Goal: Task Accomplishment & Management: Use online tool/utility

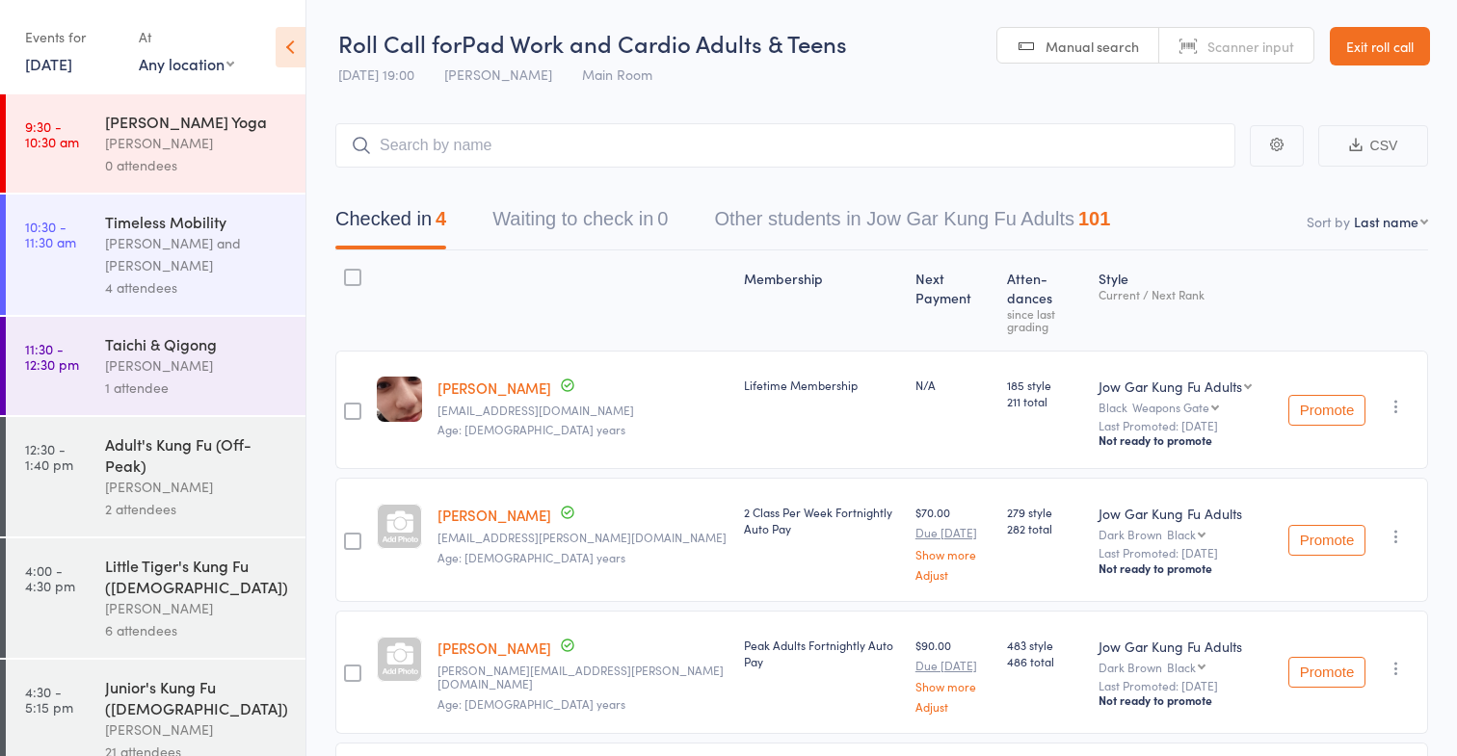
click at [1343, 40] on link "Exit roll call" at bounding box center [1380, 46] width 100 height 39
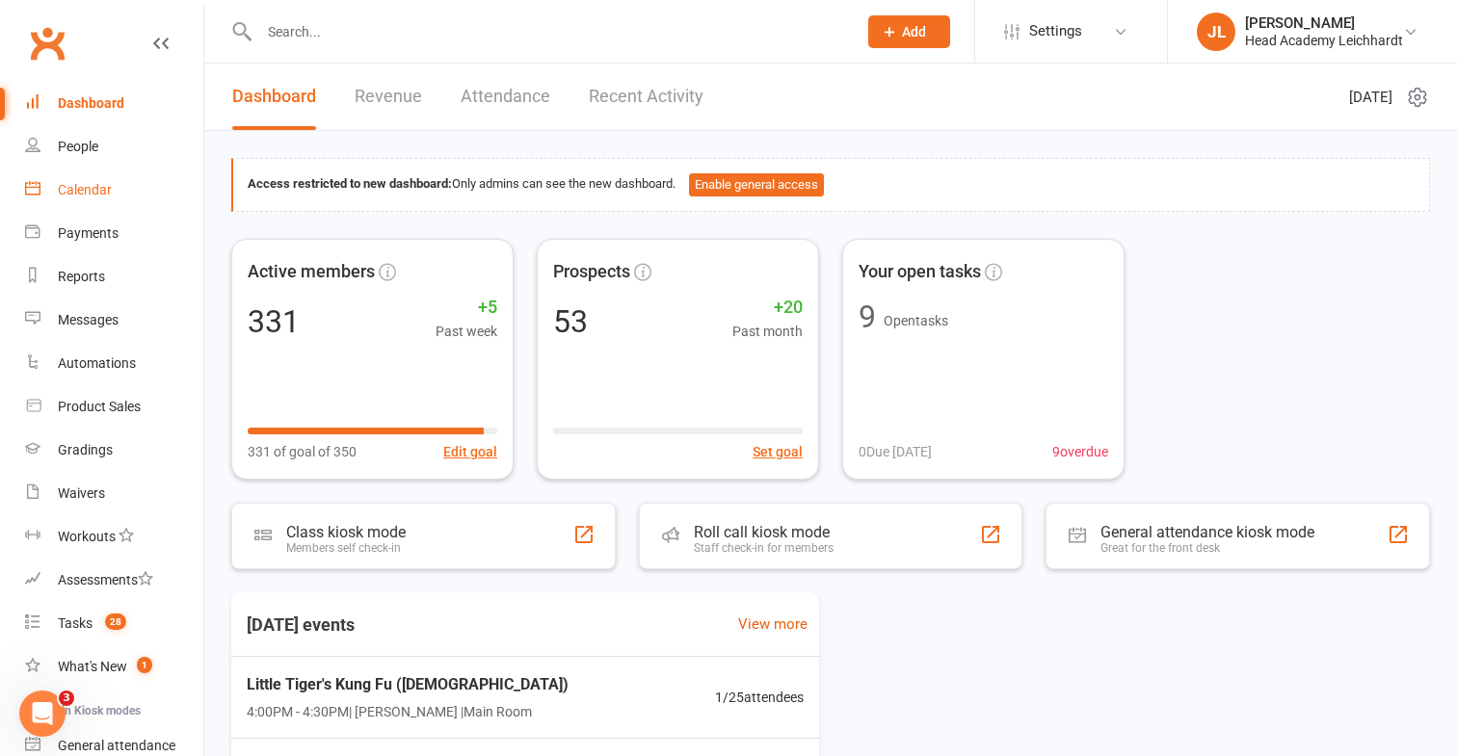
click at [175, 195] on link "Calendar" at bounding box center [114, 190] width 178 height 43
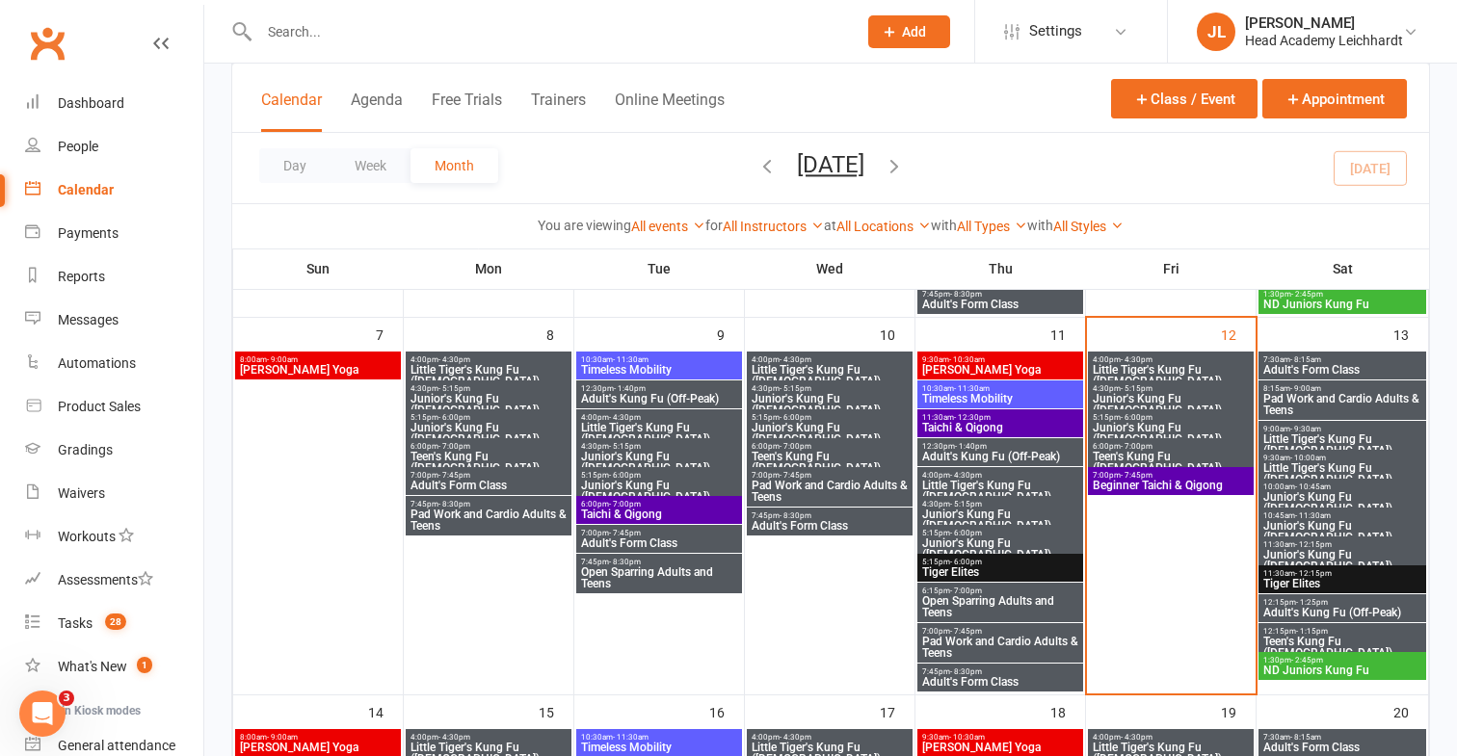
scroll to position [477, 0]
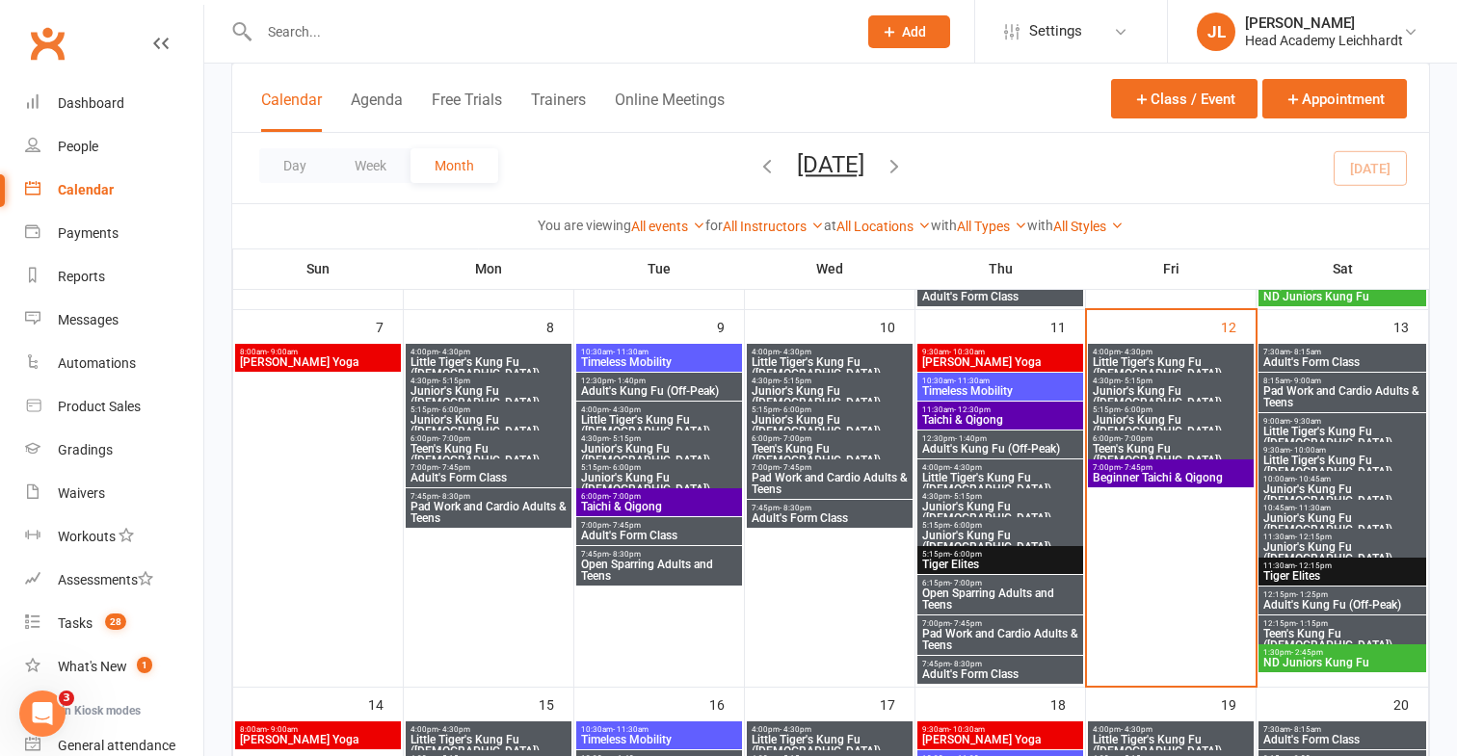
click at [1198, 416] on span "Junior's Kung Fu ([DEMOGRAPHIC_DATA])" at bounding box center [1171, 425] width 158 height 23
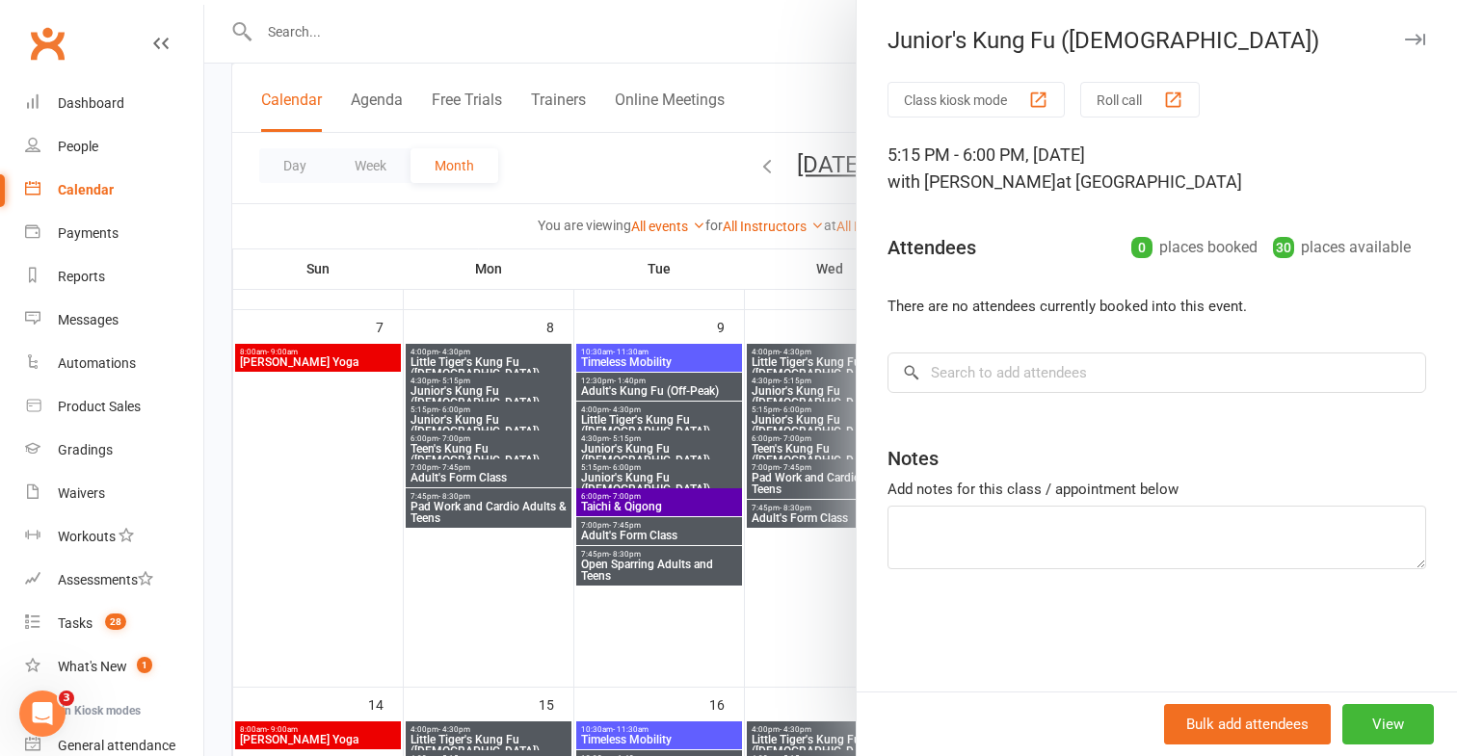
click at [800, 287] on div at bounding box center [830, 378] width 1253 height 756
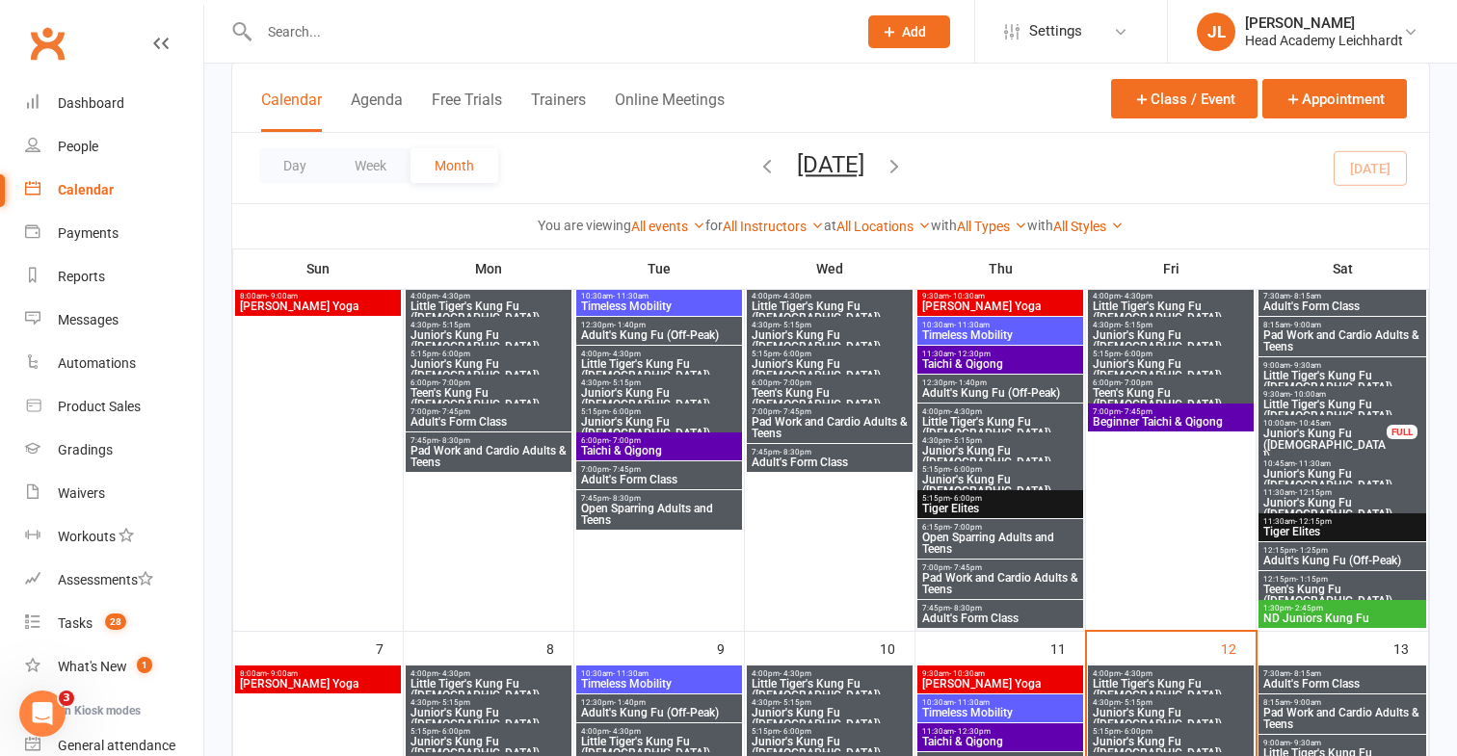
scroll to position [154, 0]
click at [1134, 360] on span "Junior's Kung Fu ([DEMOGRAPHIC_DATA])" at bounding box center [1171, 370] width 158 height 23
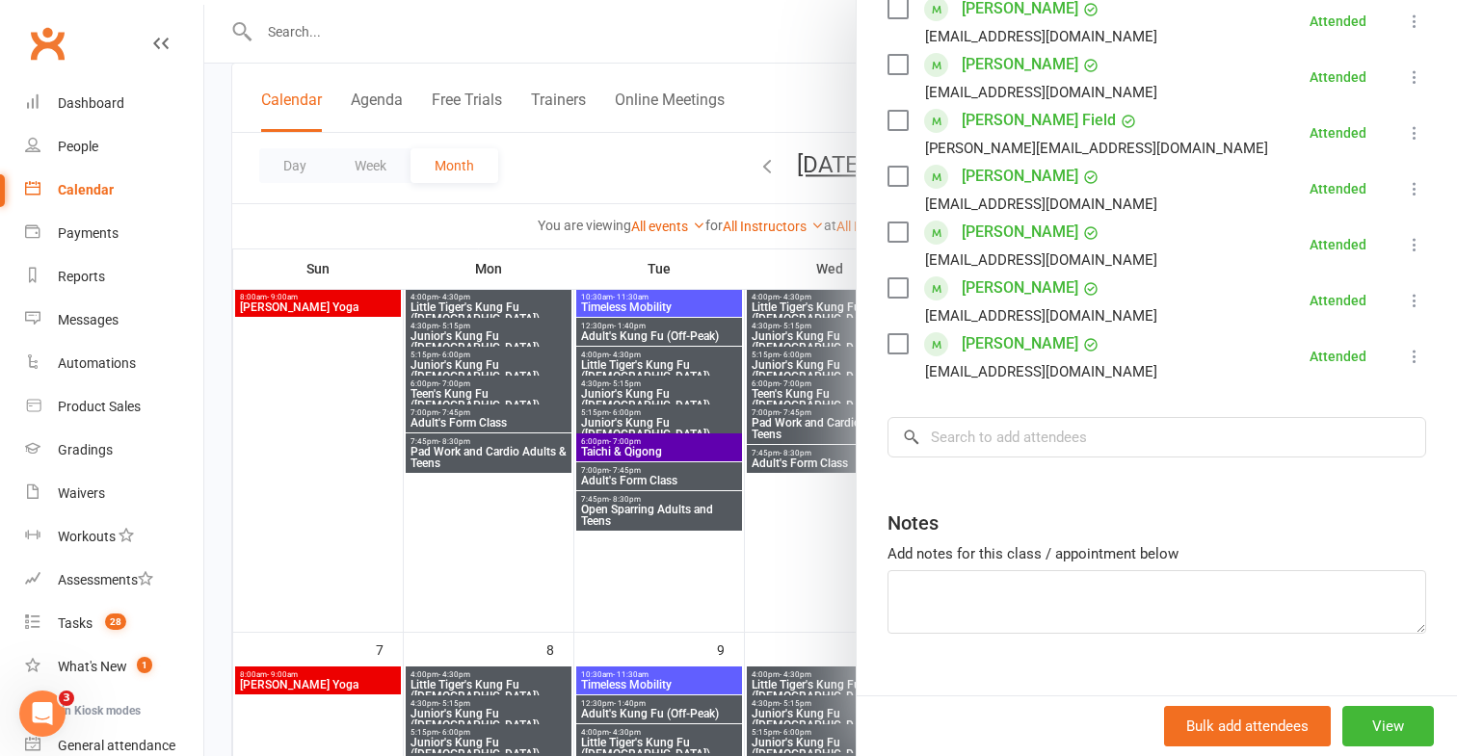
scroll to position [400, 0]
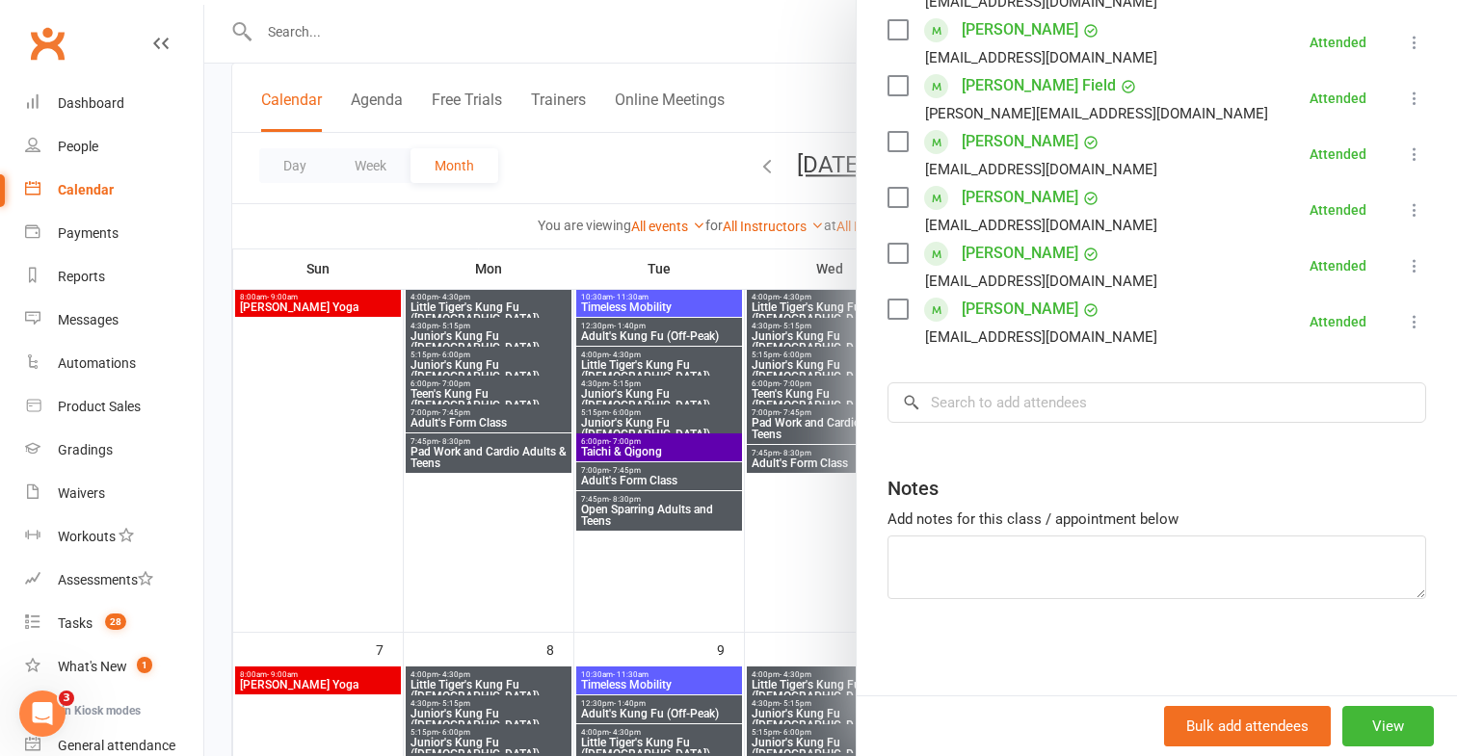
click at [817, 537] on div at bounding box center [830, 378] width 1253 height 756
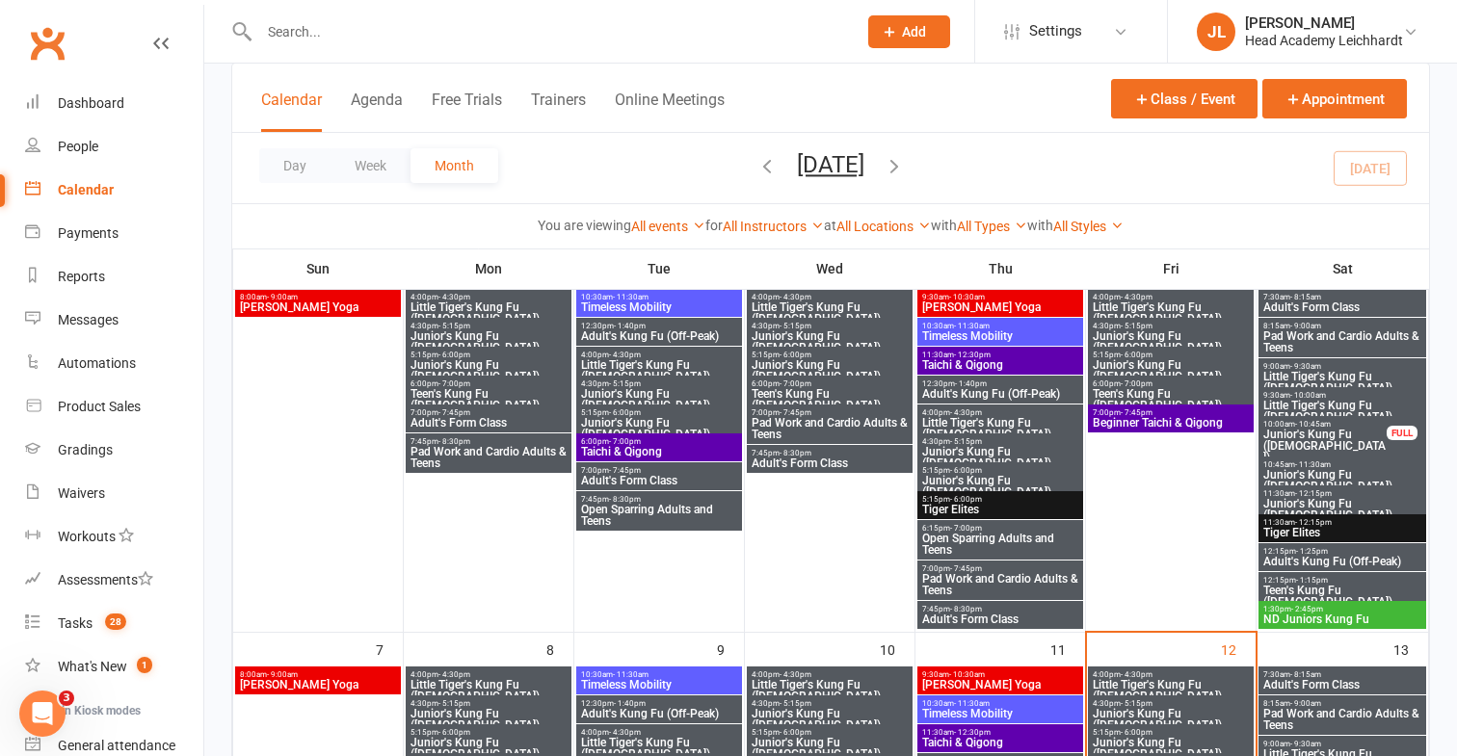
click at [1140, 340] on span "Junior's Kung Fu ([DEMOGRAPHIC_DATA])" at bounding box center [1171, 341] width 158 height 23
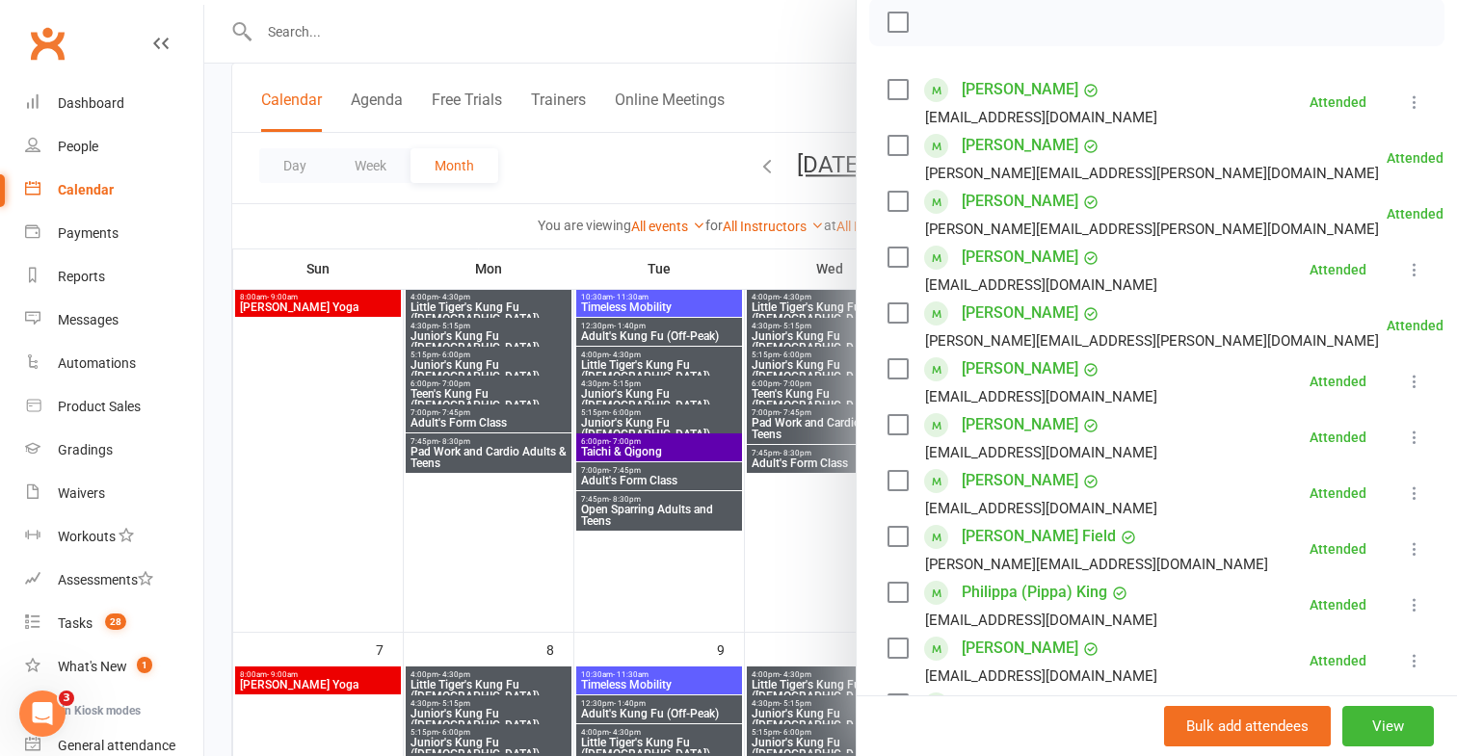
scroll to position [231, 0]
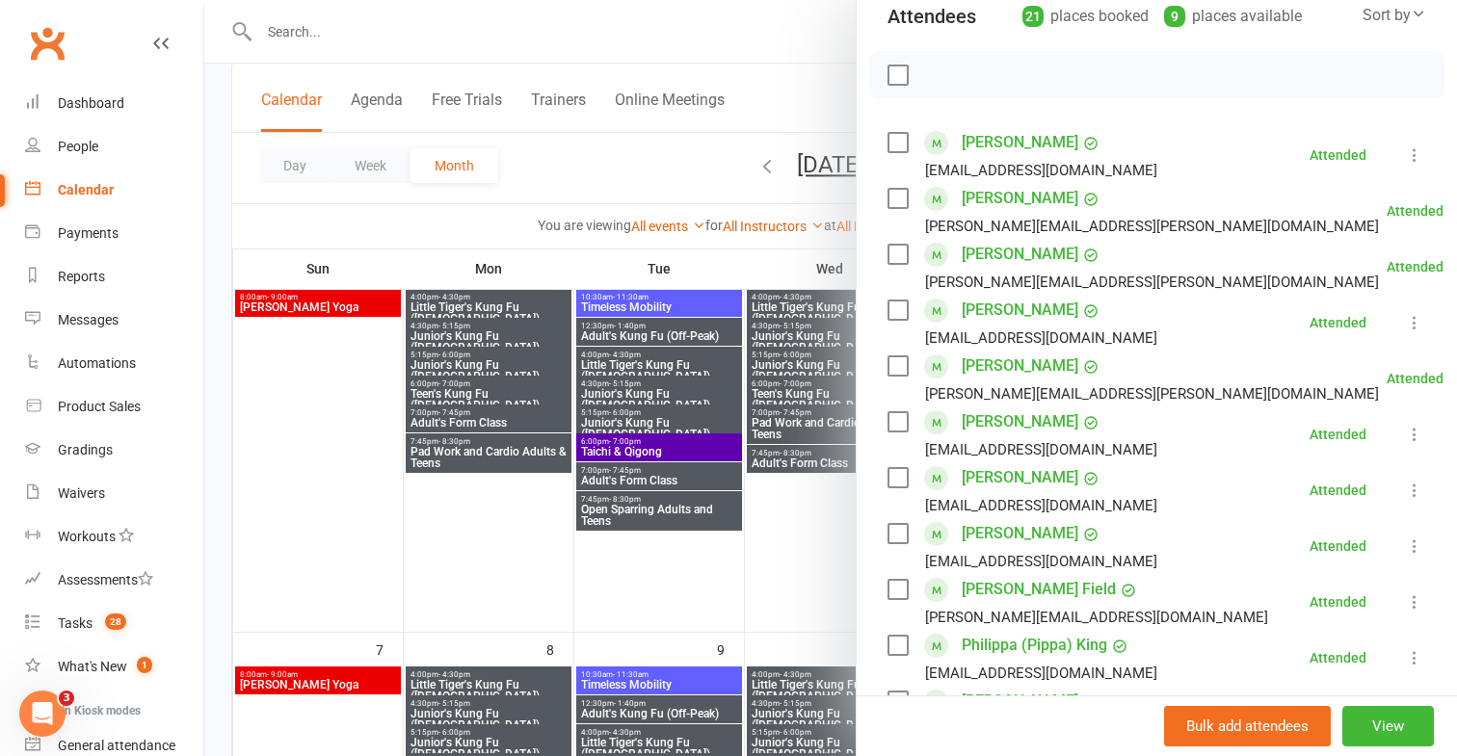
click at [789, 46] on div at bounding box center [830, 378] width 1253 height 756
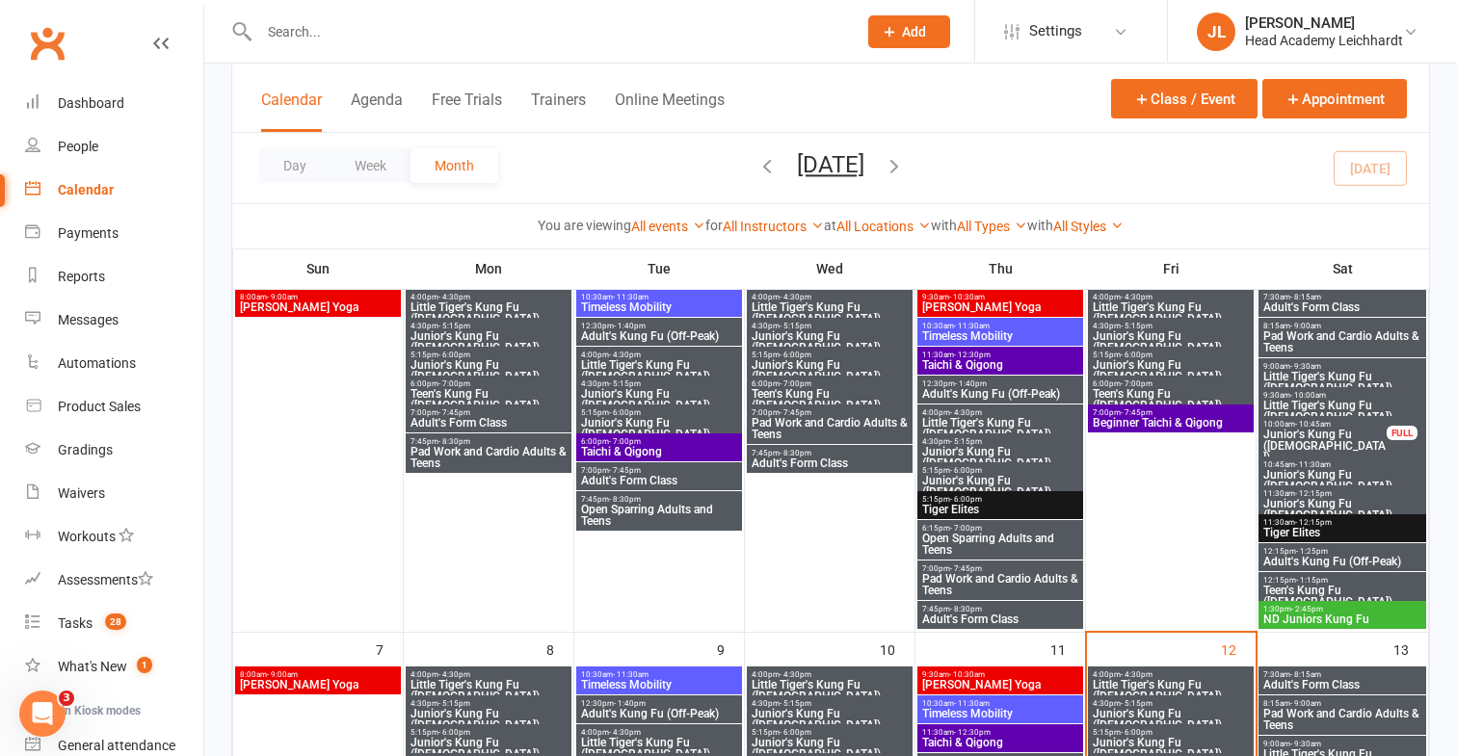
click at [792, 43] on div at bounding box center [830, 378] width 1253 height 756
click at [794, 42] on input "text" at bounding box center [548, 31] width 590 height 27
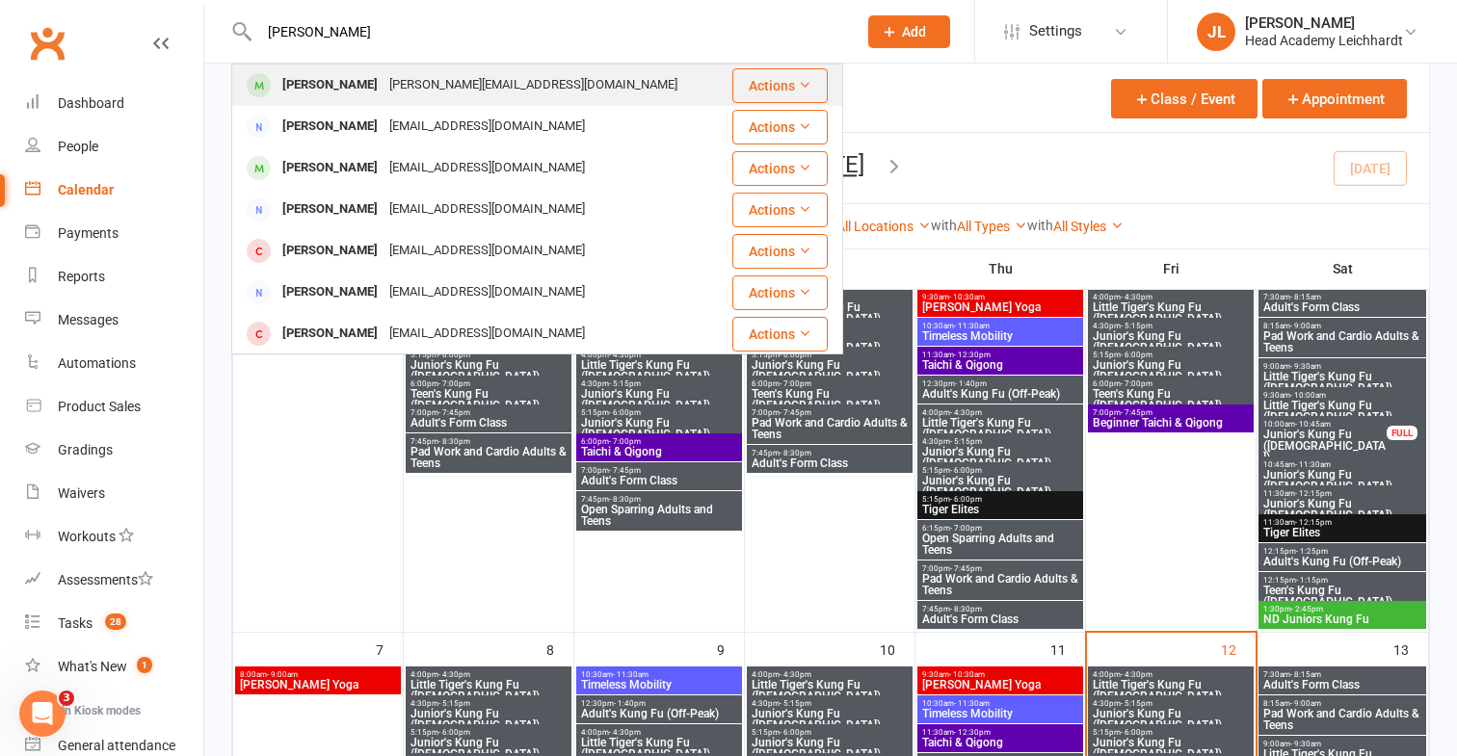
type input "[PERSON_NAME]"
click at [671, 71] on div "[PERSON_NAME] [PERSON_NAME][EMAIL_ADDRESS][DOMAIN_NAME]" at bounding box center [477, 86] width 489 height 40
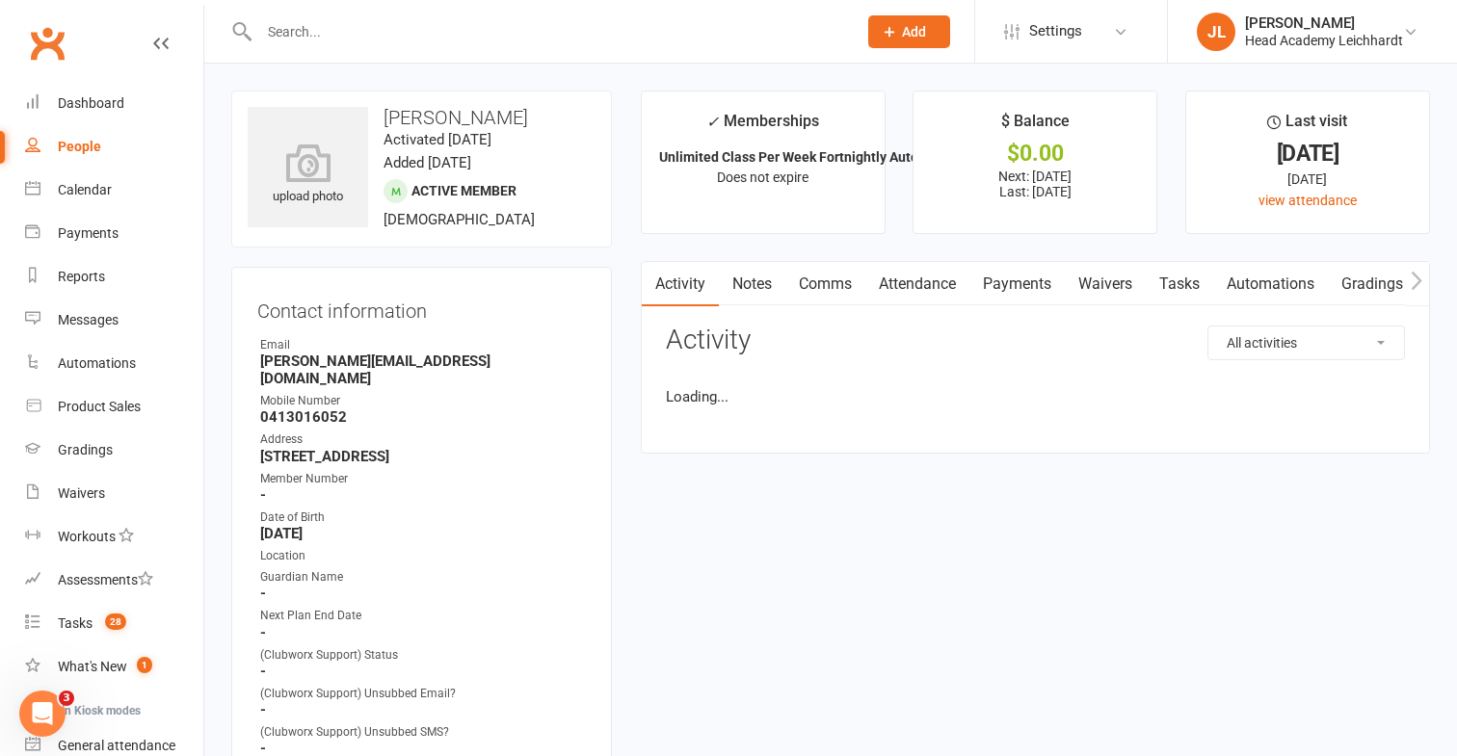
click at [1012, 281] on link "Payments" at bounding box center [1016, 284] width 95 height 44
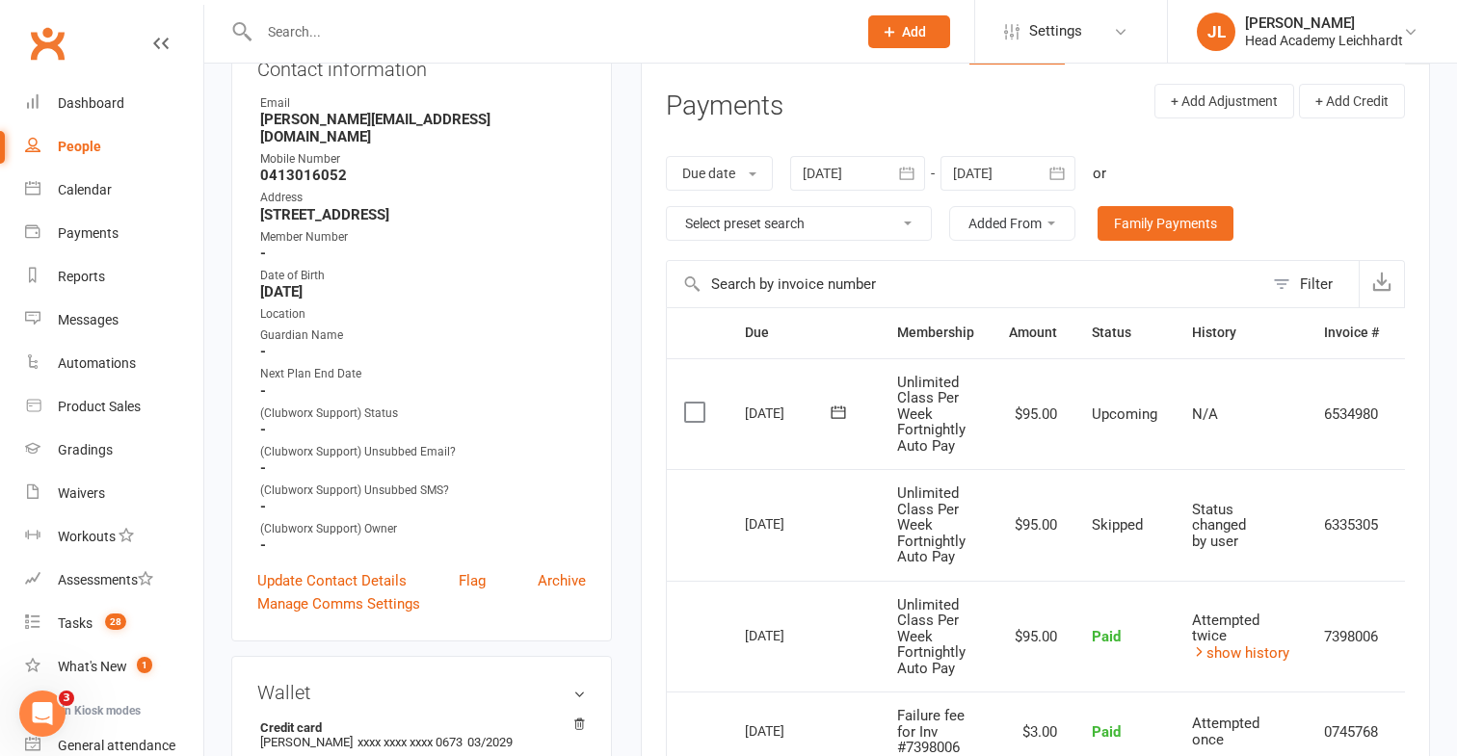
scroll to position [0, 52]
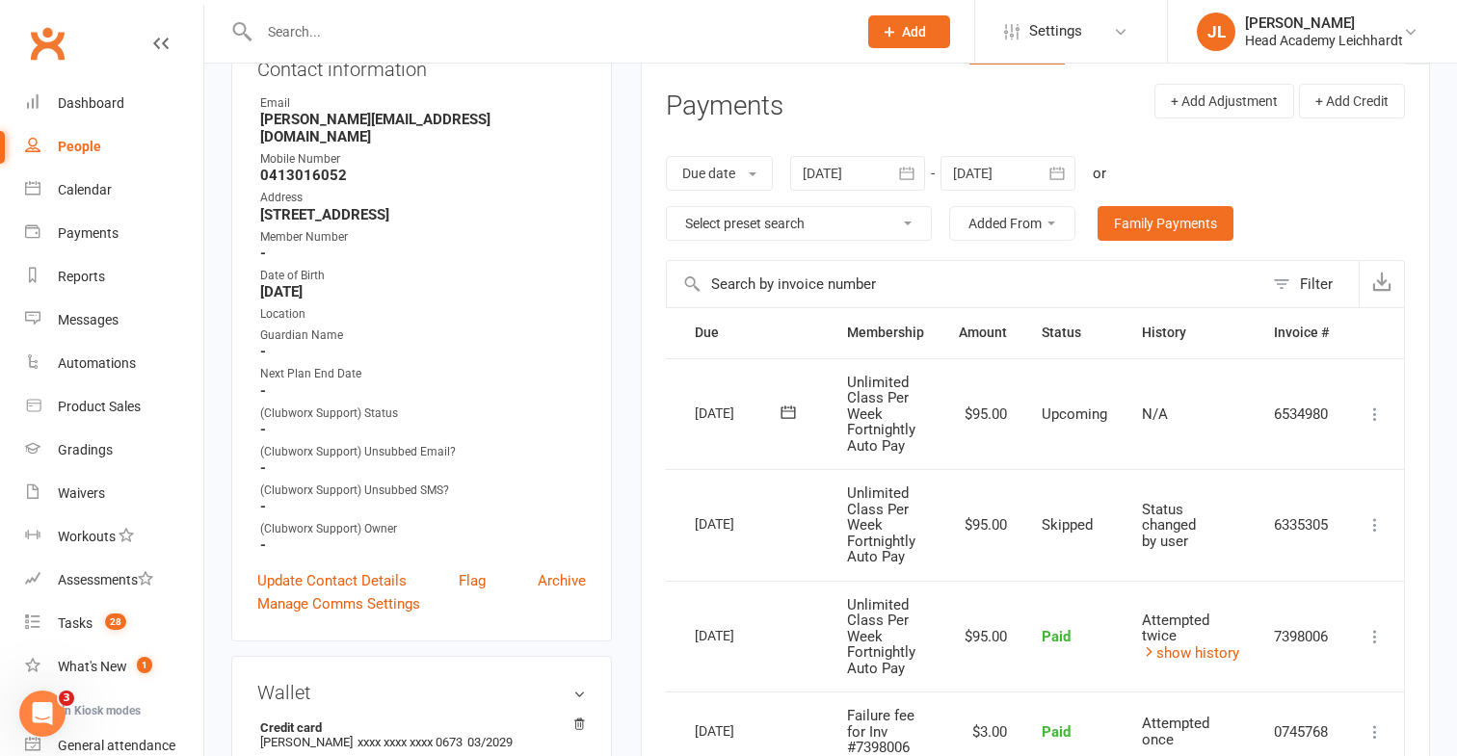
click at [1381, 416] on icon at bounding box center [1374, 414] width 19 height 19
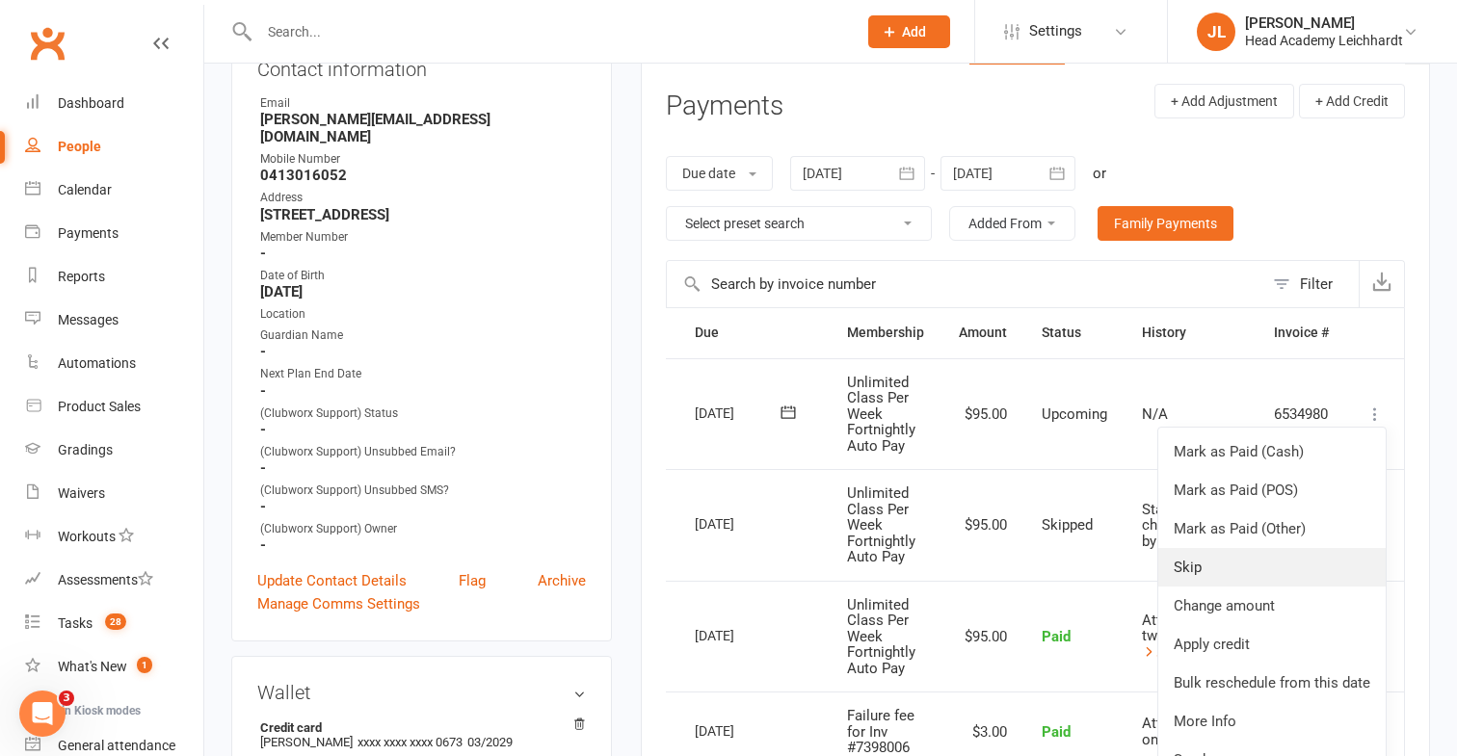
click at [1281, 555] on link "Skip" at bounding box center [1271, 567] width 227 height 39
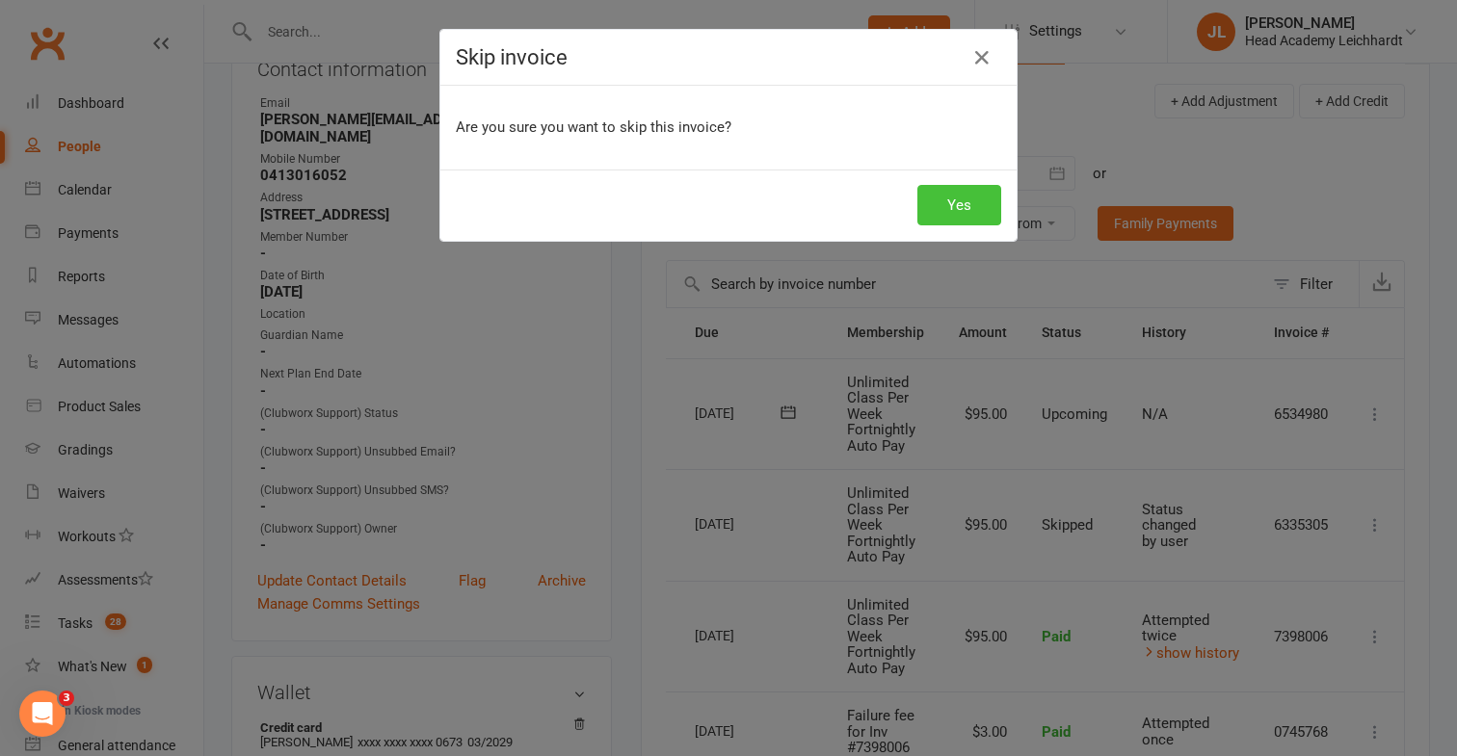
click at [955, 222] on button "Yes" at bounding box center [959, 205] width 84 height 40
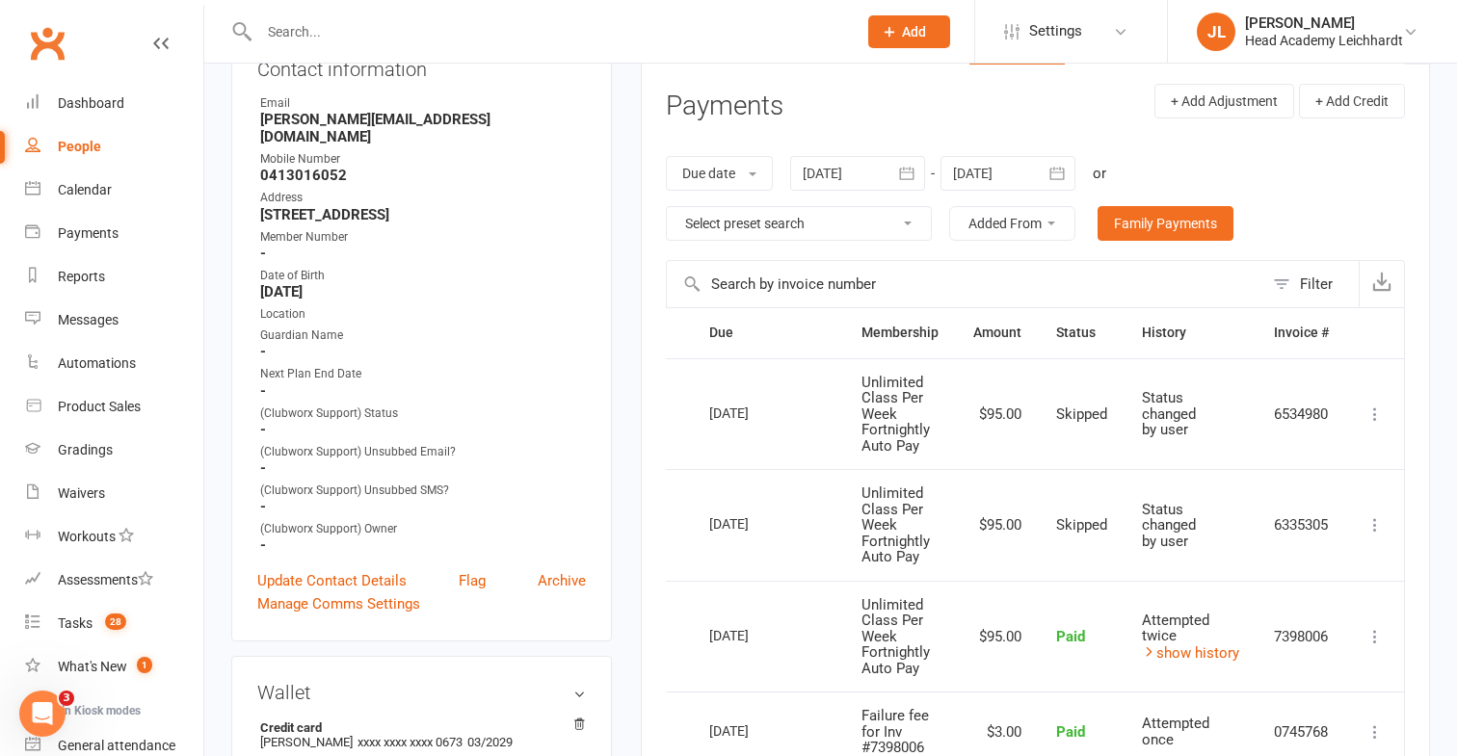
scroll to position [0, 0]
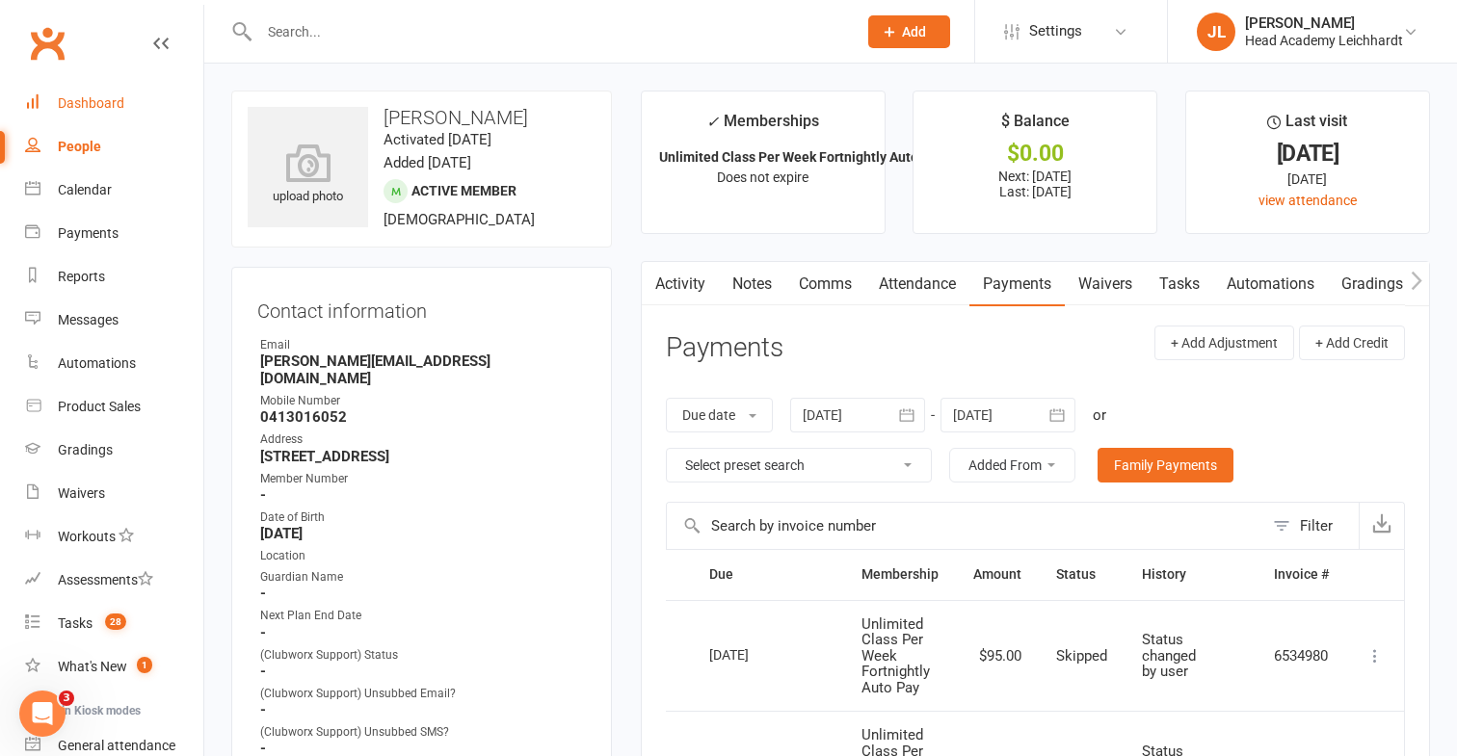
click at [169, 106] on link "Dashboard" at bounding box center [114, 103] width 178 height 43
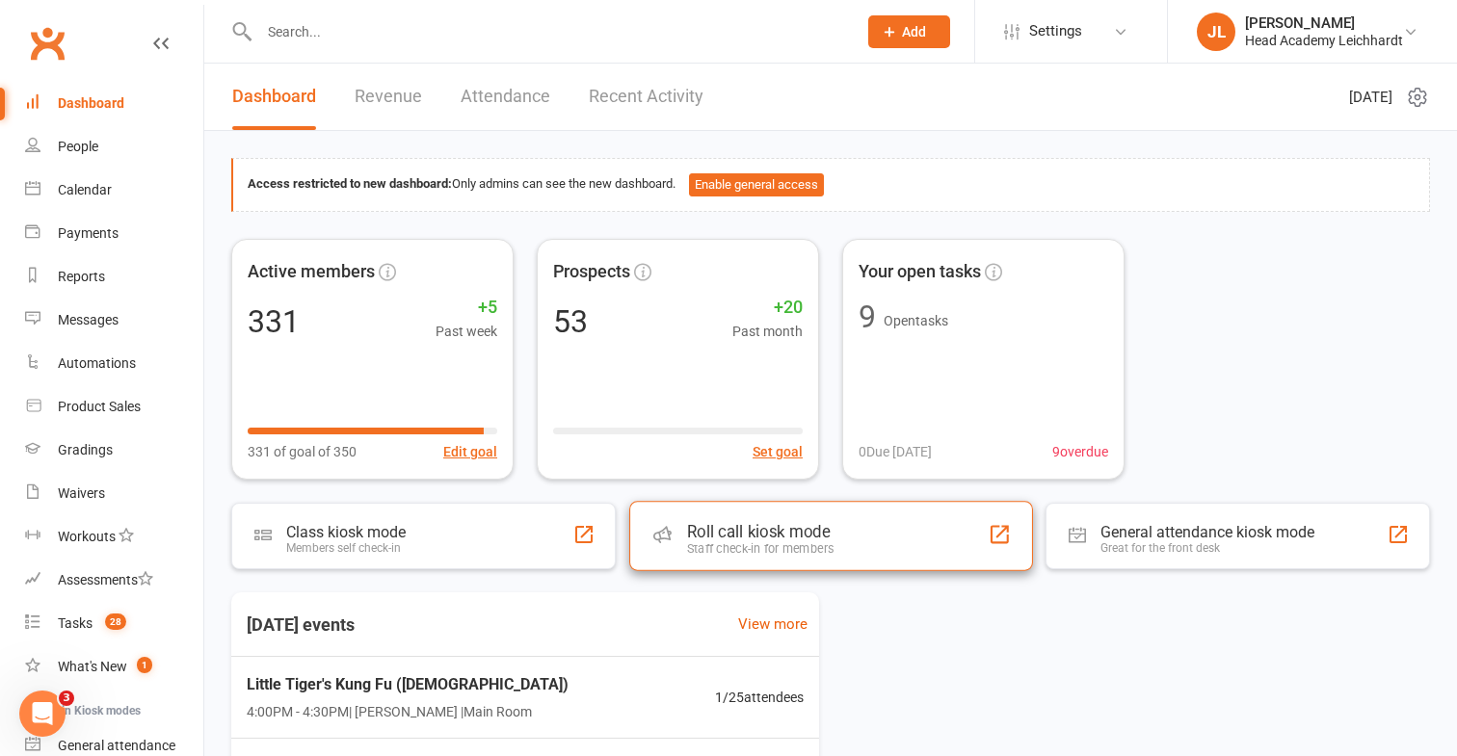
click at [836, 515] on div "Roll call kiosk mode Staff check-in for members" at bounding box center [831, 535] width 404 height 69
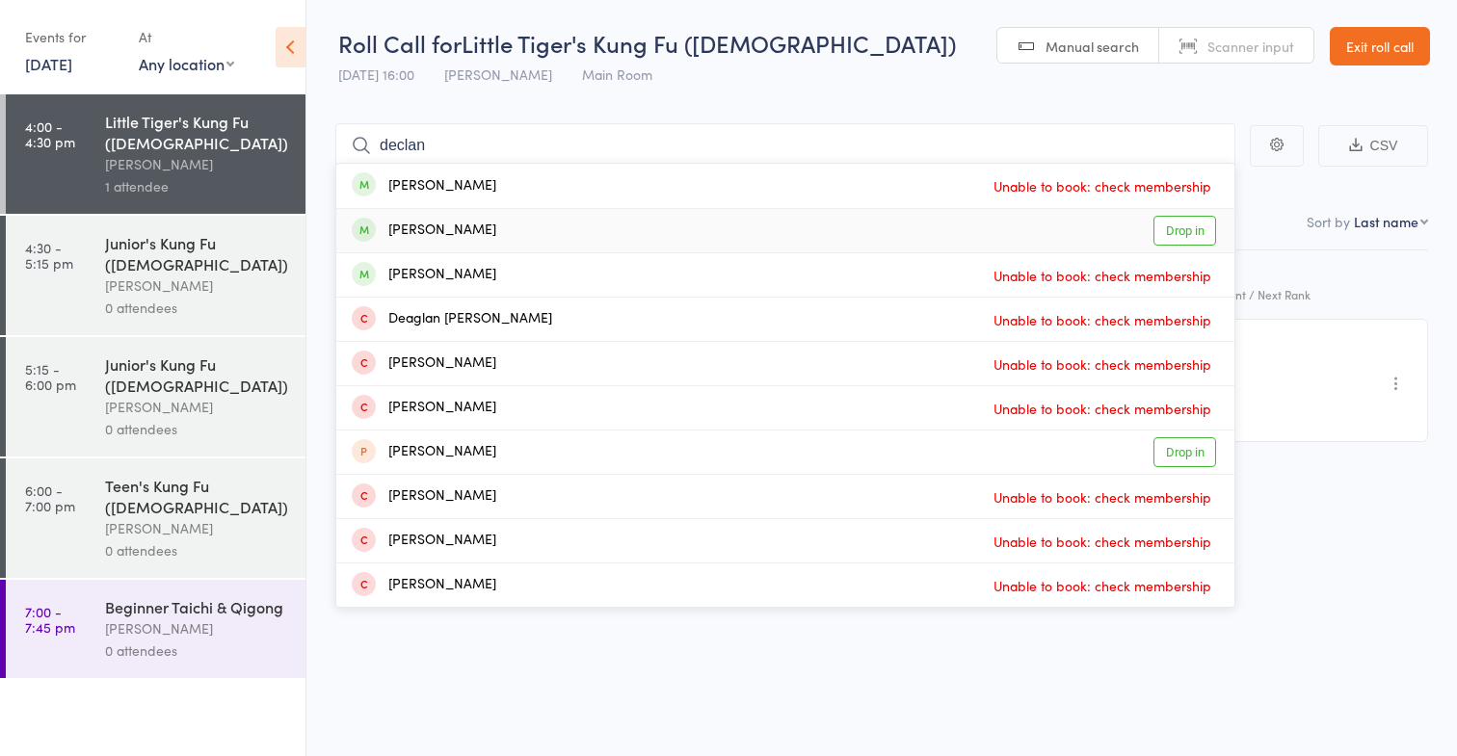
type input "declan"
click at [621, 217] on div "Declan Butler-Blake Drop in" at bounding box center [785, 230] width 898 height 43
